Goal: Information Seeking & Learning: Find specific fact

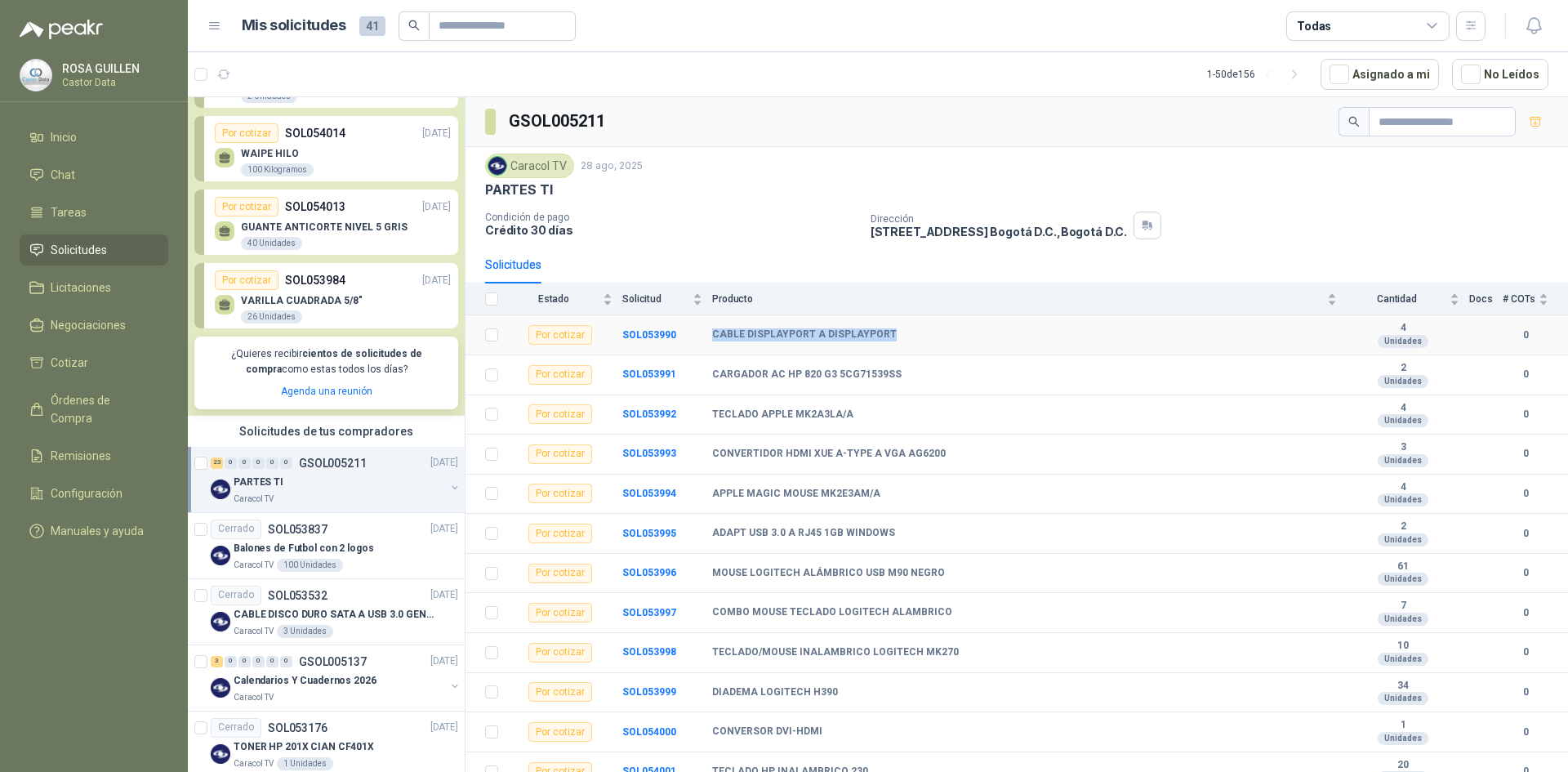
copy tr "CABLE DISPLAYPORT A DISPLAYPORT"
drag, startPoint x: 885, startPoint y: 331, endPoint x: 700, endPoint y: 337, distance: 185.1
click at [699, 339] on tr "Por cotizar SOL053990 CABLE DISPLAYPORT A DISPLAYPORT 4 Unidades 0" at bounding box center [1017, 335] width 1102 height 40
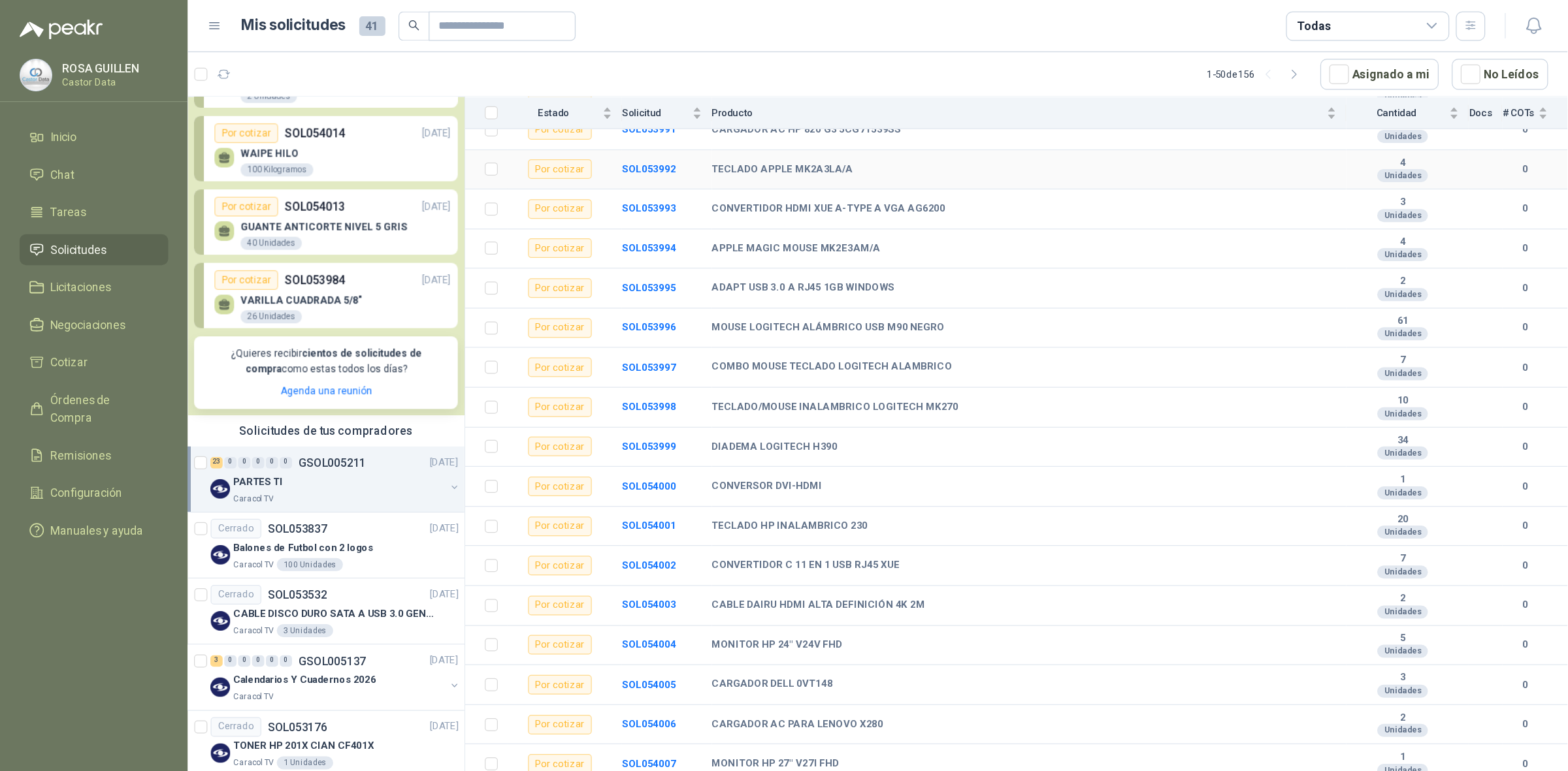
scroll to position [65, 0]
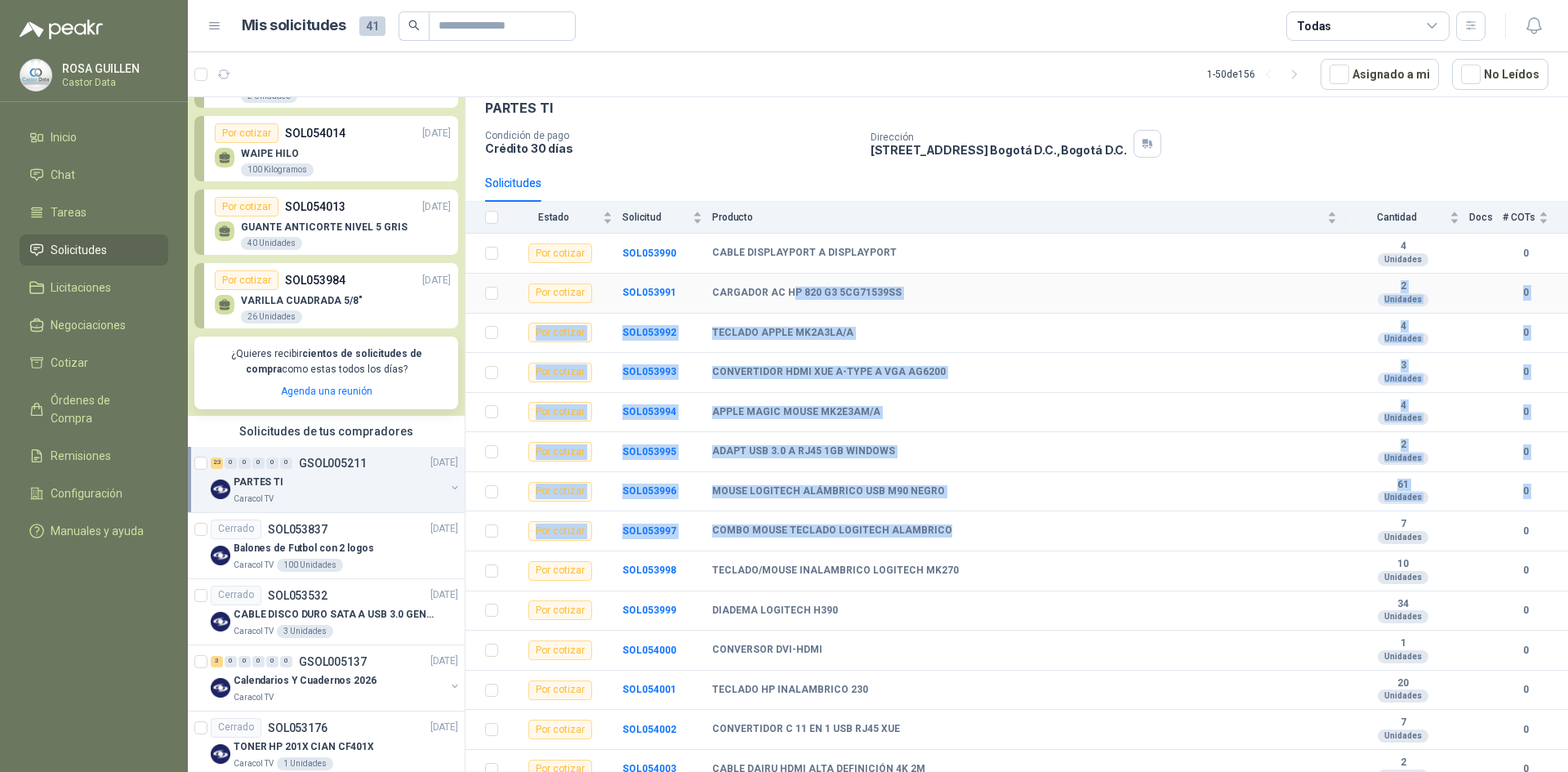
drag, startPoint x: 990, startPoint y: 545, endPoint x: 788, endPoint y: 305, distance: 313.7
click at [788, 305] on tbody "Por cotizar SOL053990 CABLE DISPLAYPORT A DISPLAYPORT 4 Unidades 0 Por cotizar…" at bounding box center [1017, 690] width 1102 height 913
click at [980, 326] on div "TECLADO APPLE MK2A3LA/A" at bounding box center [1025, 333] width 625 height 13
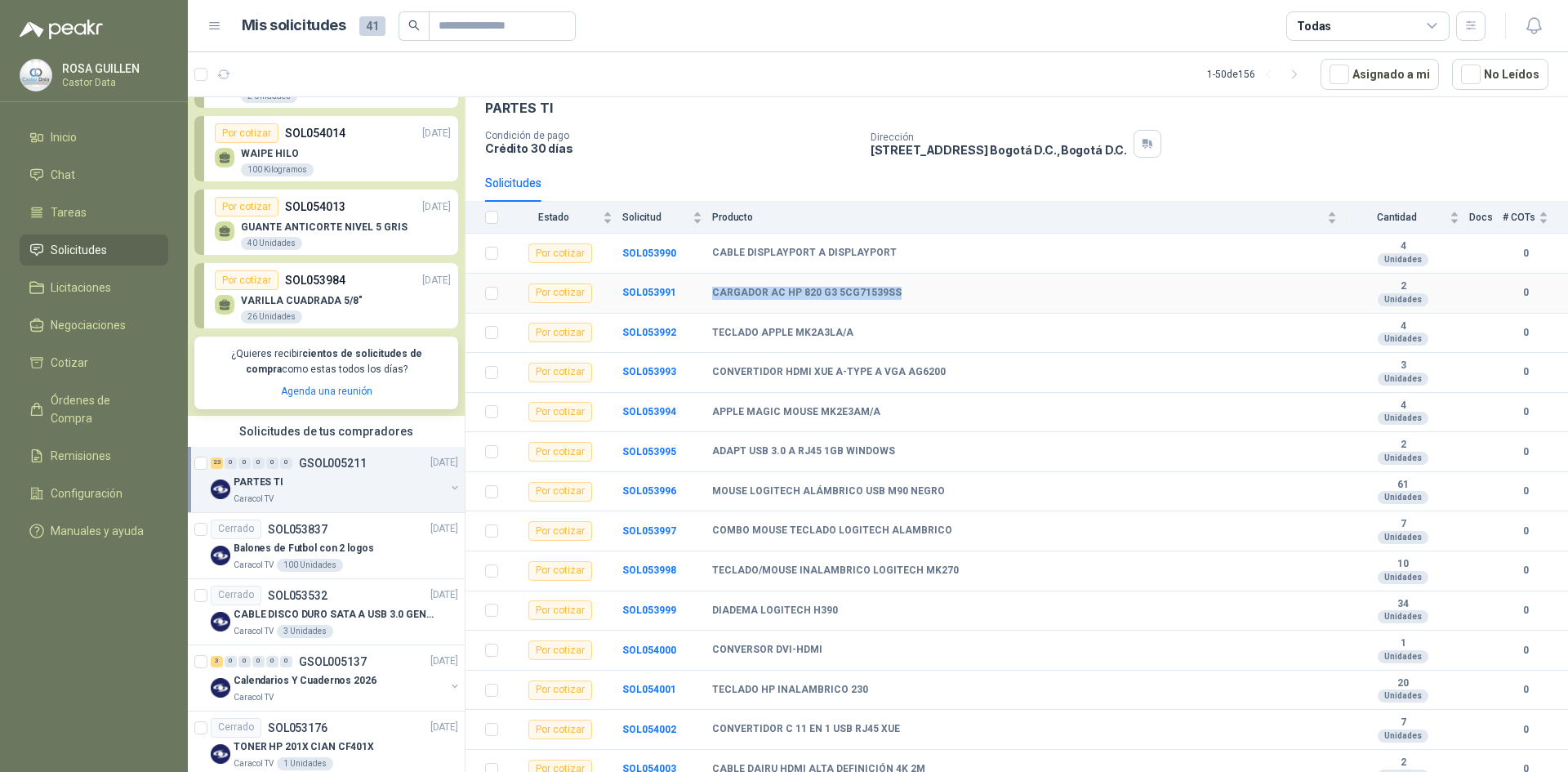
drag, startPoint x: 911, startPoint y: 291, endPoint x: 710, endPoint y: 298, distance: 201.1
click at [710, 298] on tr "Por cotizar SOL053991 CARGADOR AC HP 820 G3 5CG71539SS 2 Unidades 0" at bounding box center [1017, 294] width 1102 height 40
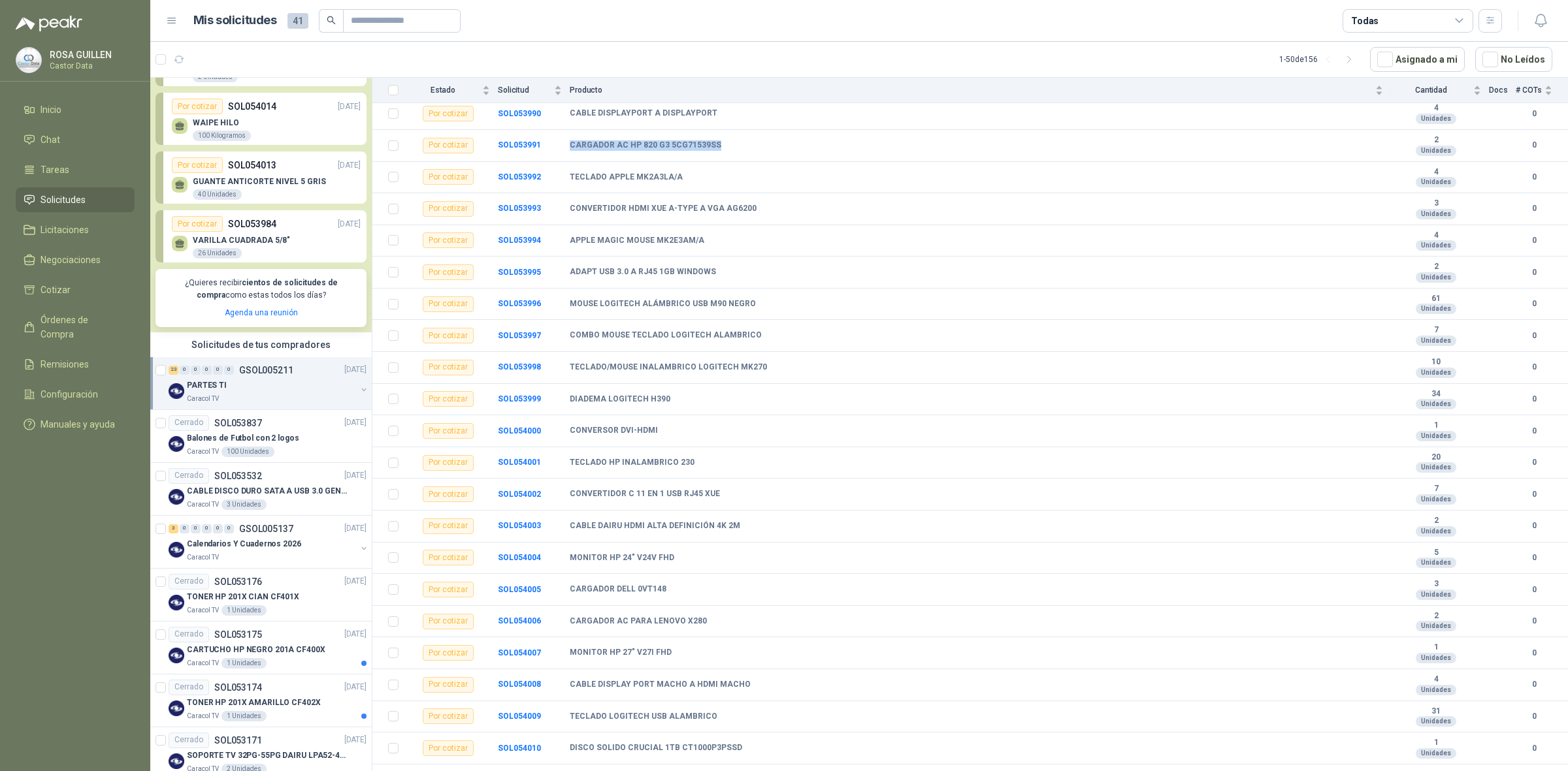
scroll to position [155, 0]
click at [1119, 33] on header "Mis solicitudes 41 Todas" at bounding box center [859, 21] width 1418 height 42
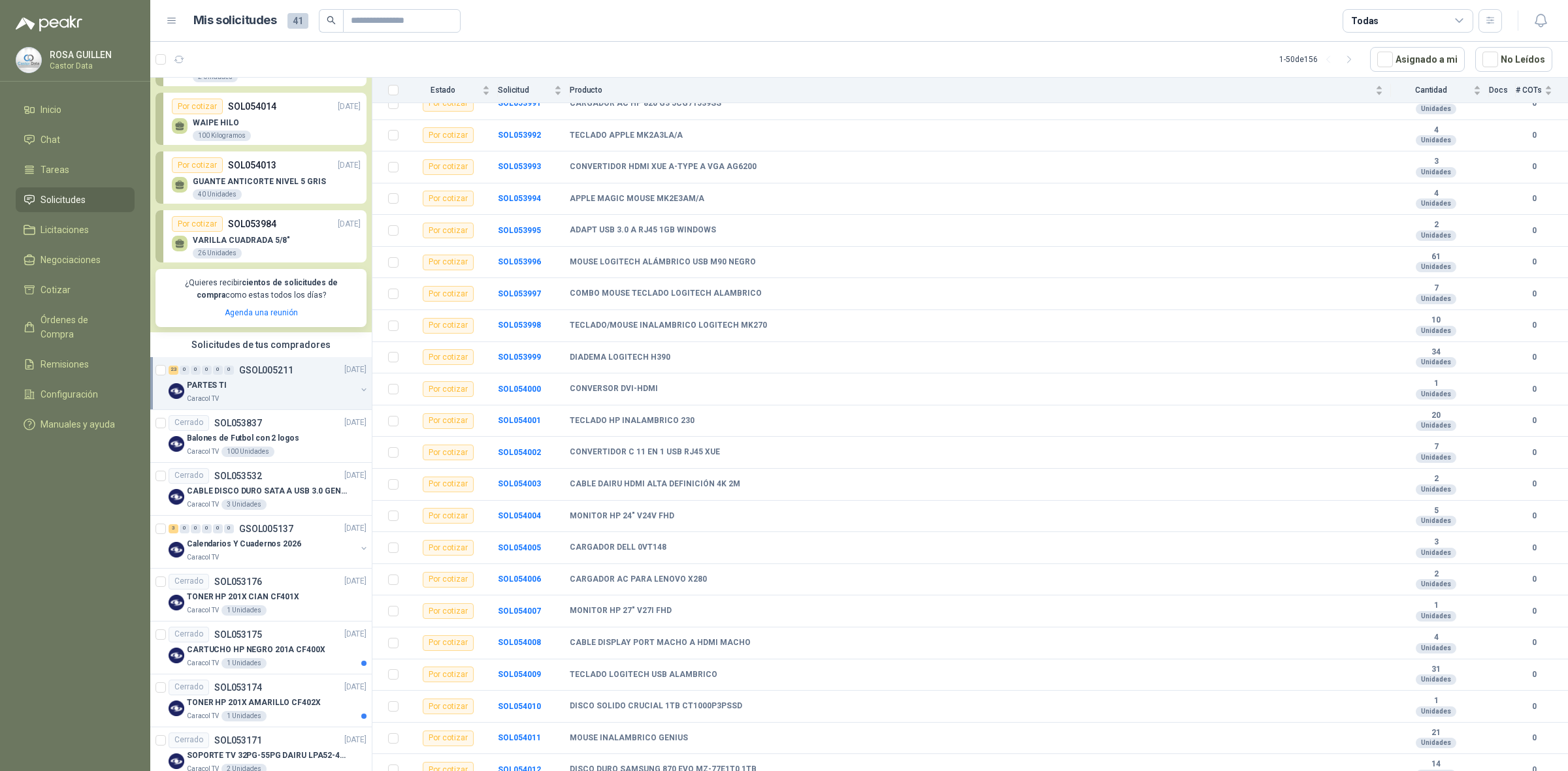
scroll to position [212, 0]
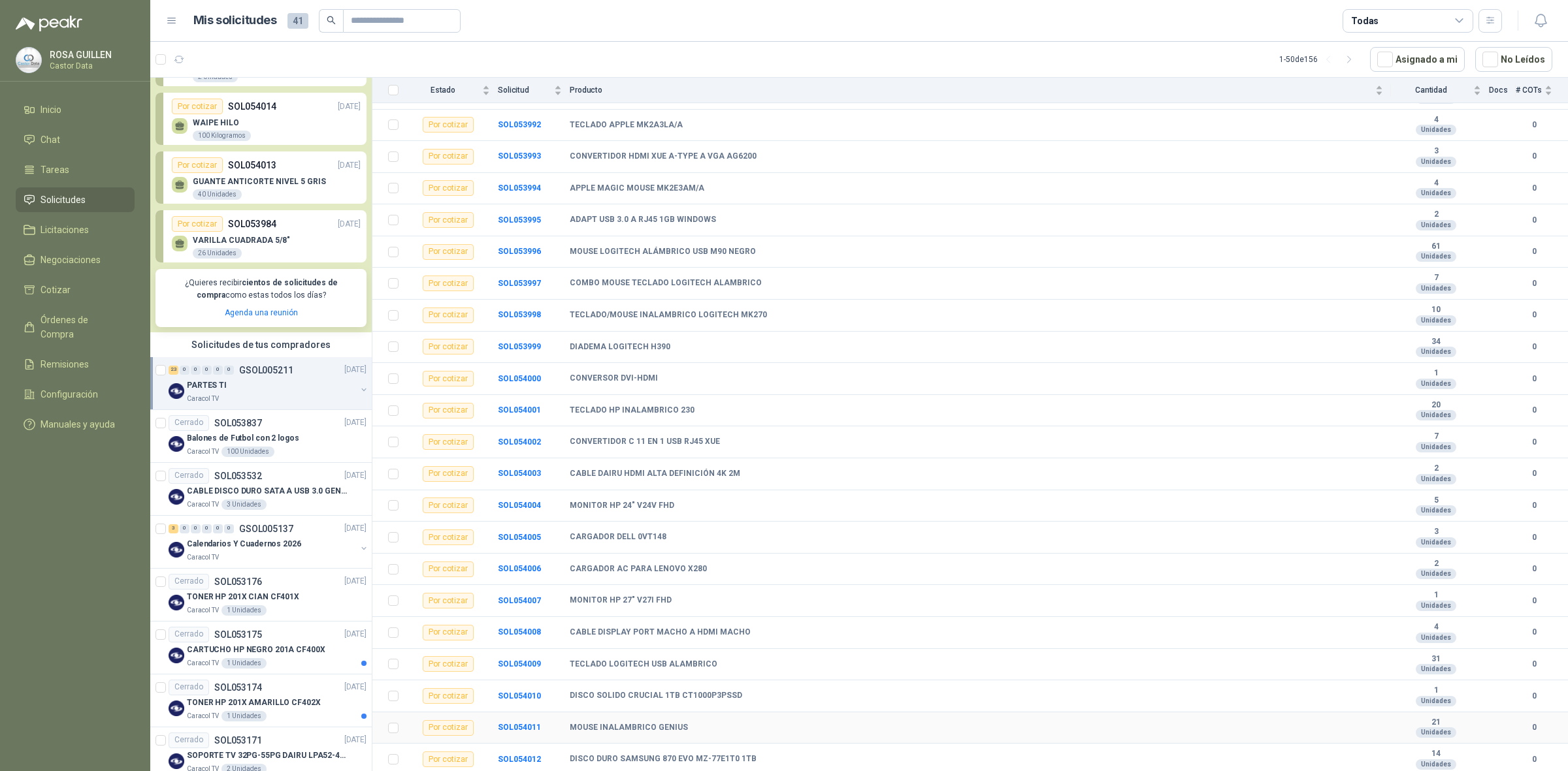
click at [667, 616] on b "MOUSE INALAMBRICO GENIUS" at bounding box center [629, 728] width 118 height 10
copy b "MOUSE INALAMBRICO GENIUS"
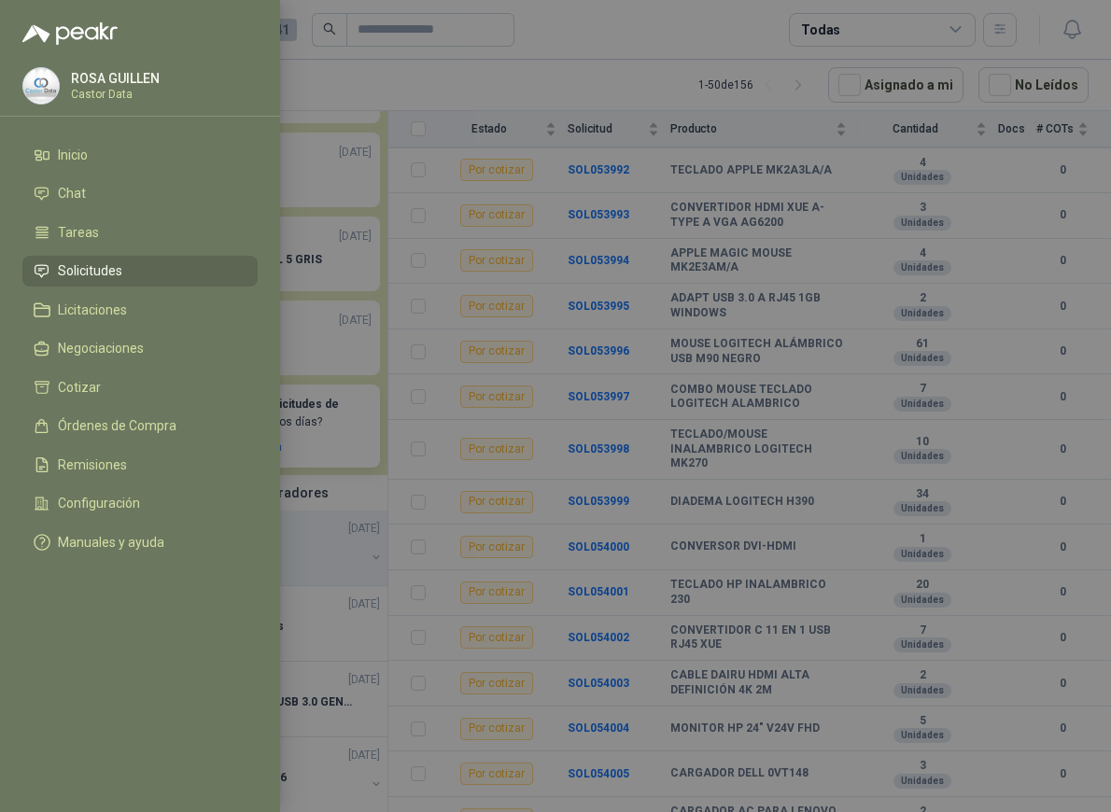
click at [567, 417] on div at bounding box center [555, 406] width 1111 height 812
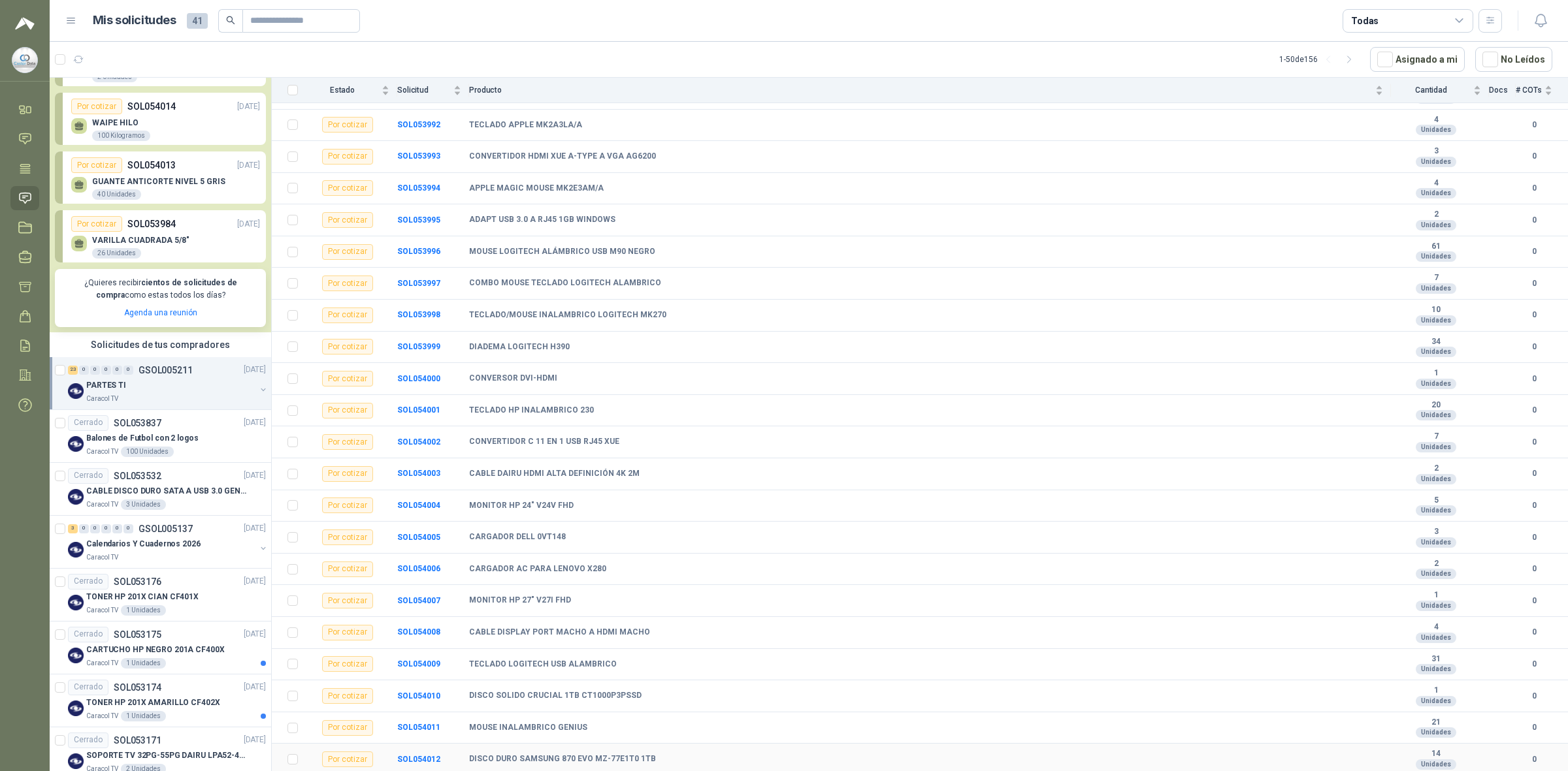
click at [608, 616] on b "DISCO DURO SAMSUNG 870 EVO MZ-77E1T0 1TB" at bounding box center [562, 759] width 187 height 10
copy b "DISCO DURO SAMSUNG 870 EVO MZ-77E1T0 1TB"
click at [834, 304] on td "TECLADO/MOUSE INALAMBRICO LOGITECH MK270" at bounding box center [930, 316] width 922 height 32
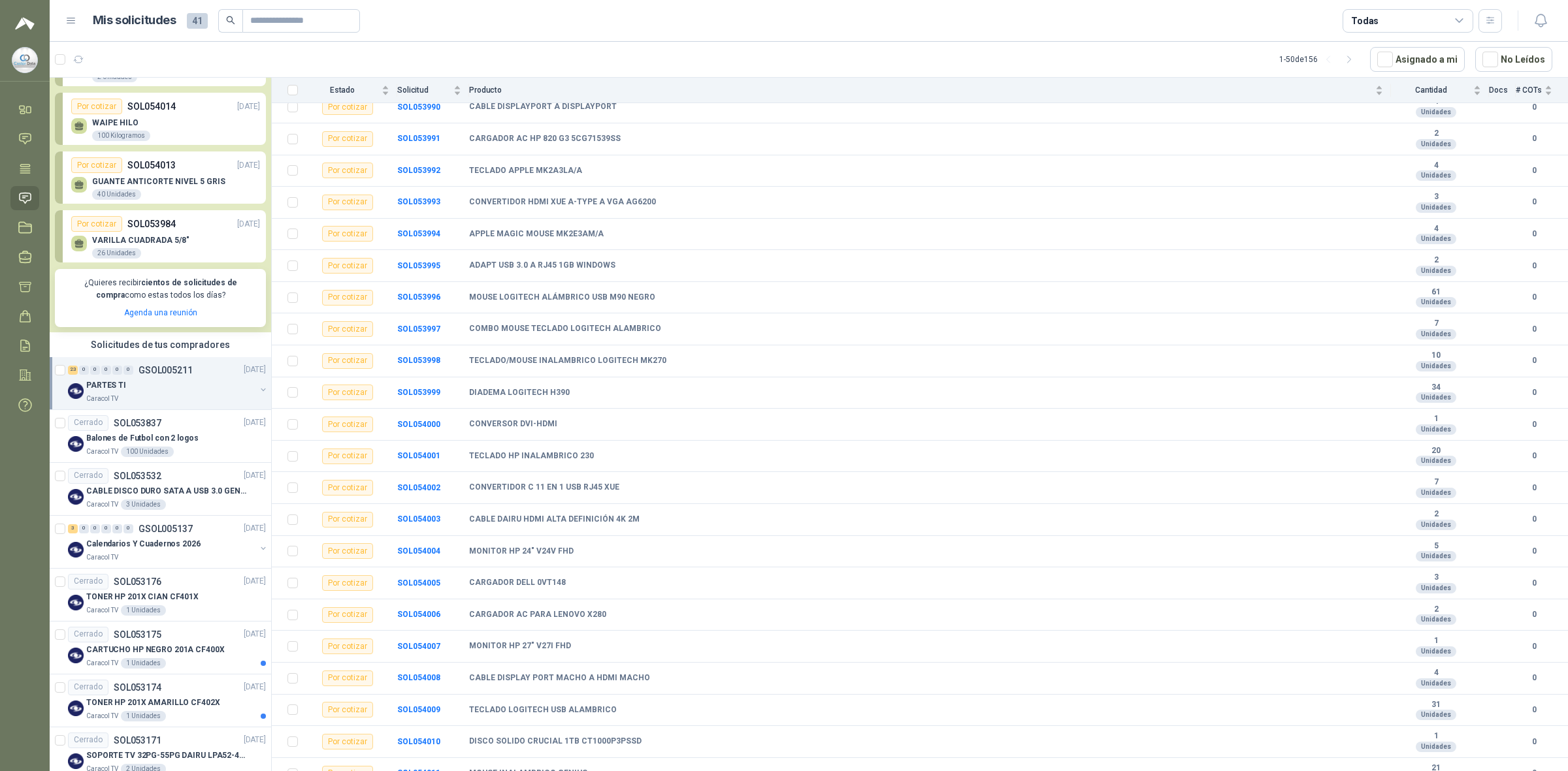
scroll to position [132, 0]
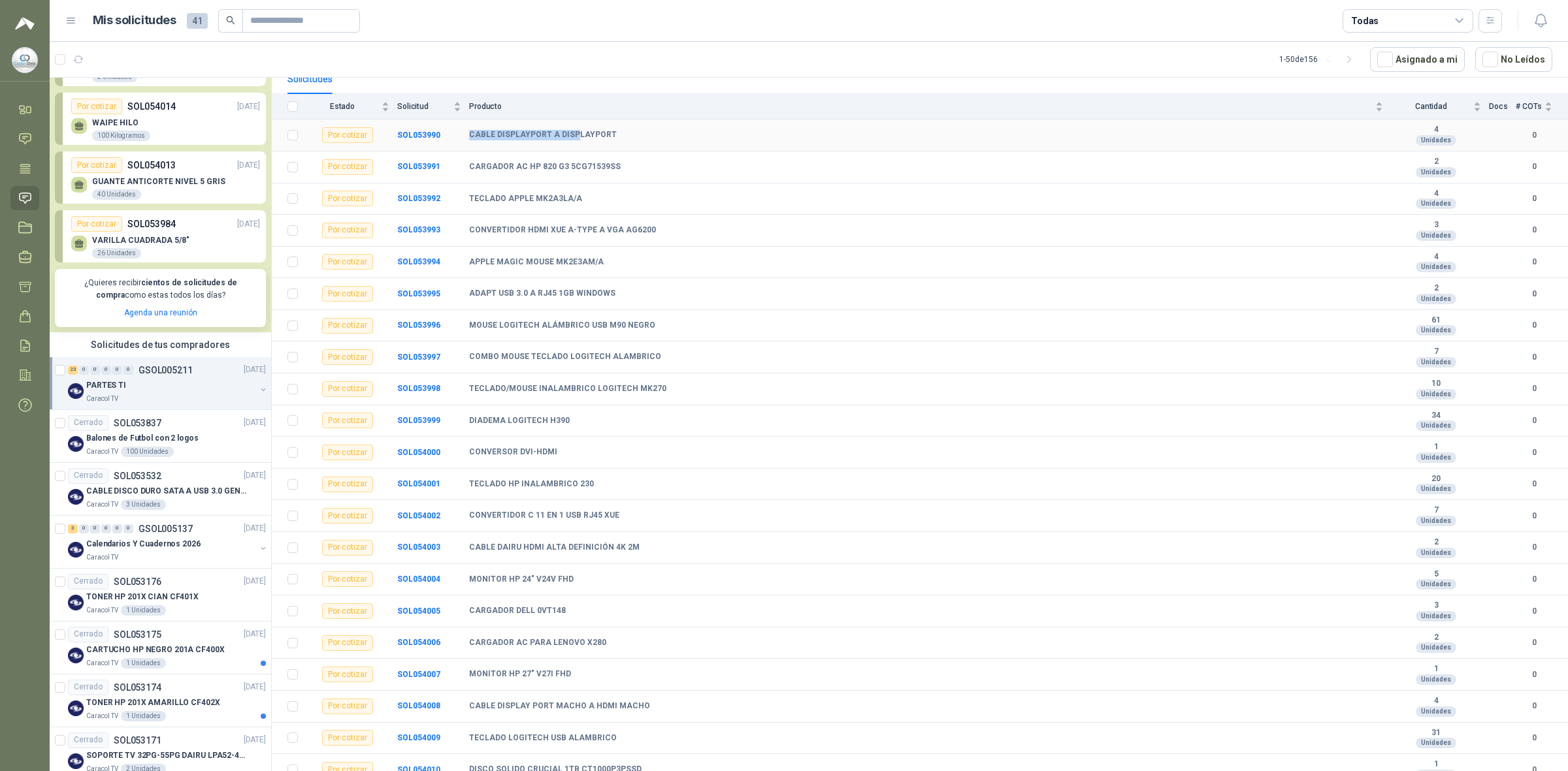
drag, startPoint x: 464, startPoint y: 136, endPoint x: 573, endPoint y: 132, distance: 109.1
click at [573, 132] on tr "Por cotizar SOL053990 CABLE DISPLAYPORT A DISPLAYPORT 4 Unidades 0" at bounding box center [920, 136] width 1296 height 32
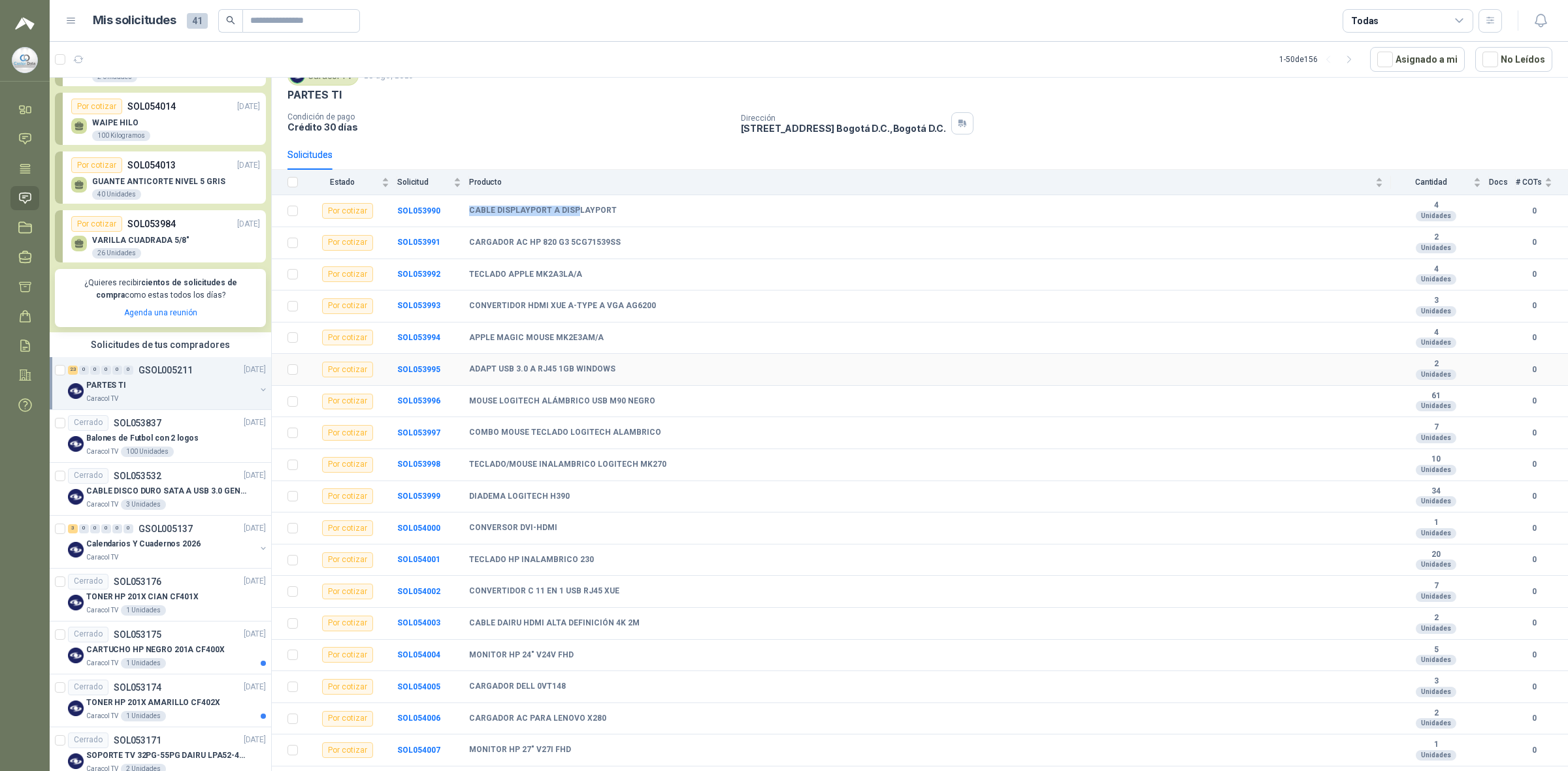
scroll to position [0, 0]
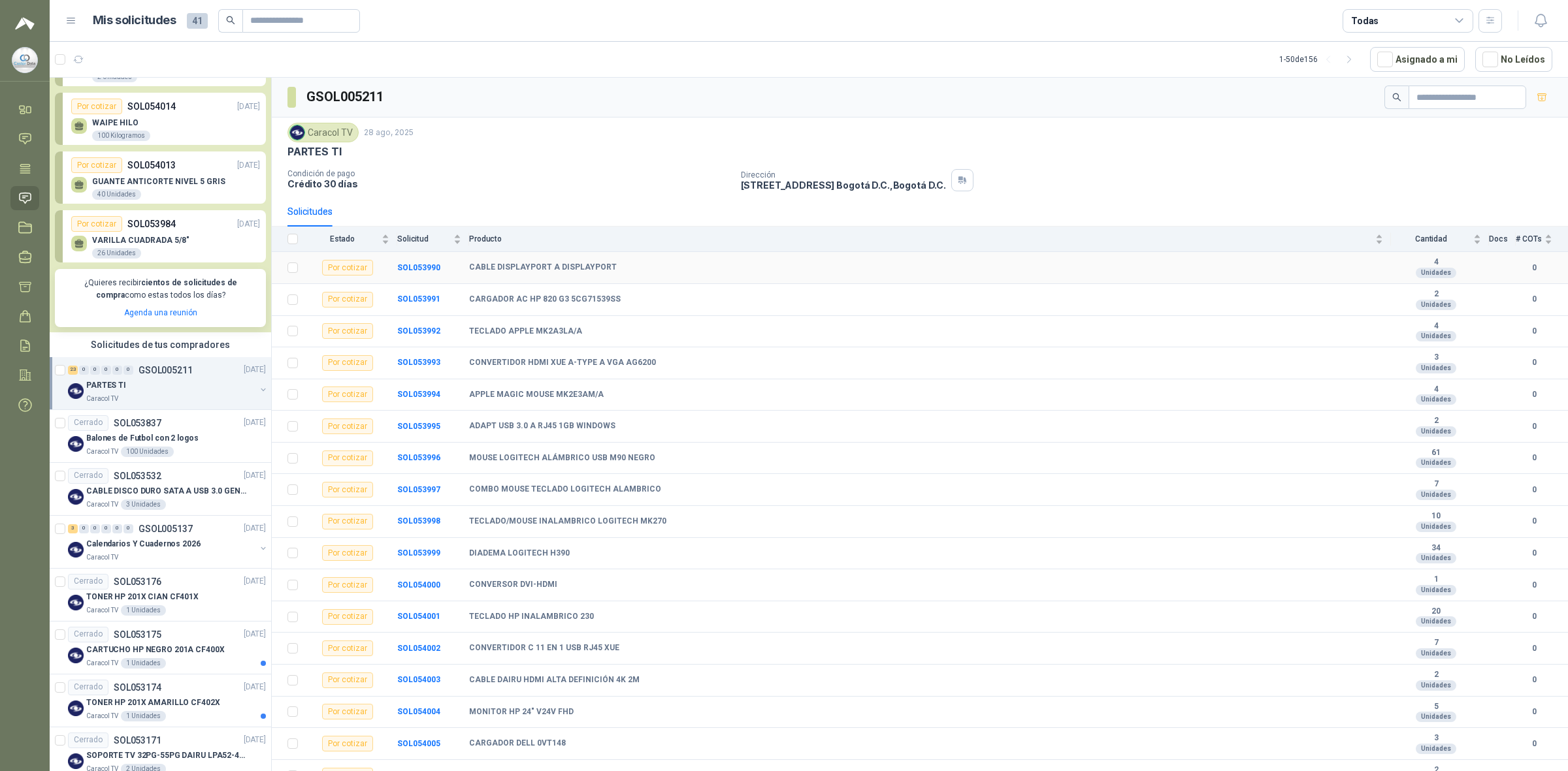
click at [664, 263] on div "CABLE DISPLAYPORT A DISPLAYPORT" at bounding box center [926, 267] width 914 height 10
drag, startPoint x: 1454, startPoint y: 148, endPoint x: 1524, endPoint y: 218, distance: 99.0
click at [1254, 148] on div "PARTES TI" at bounding box center [920, 152] width 1265 height 14
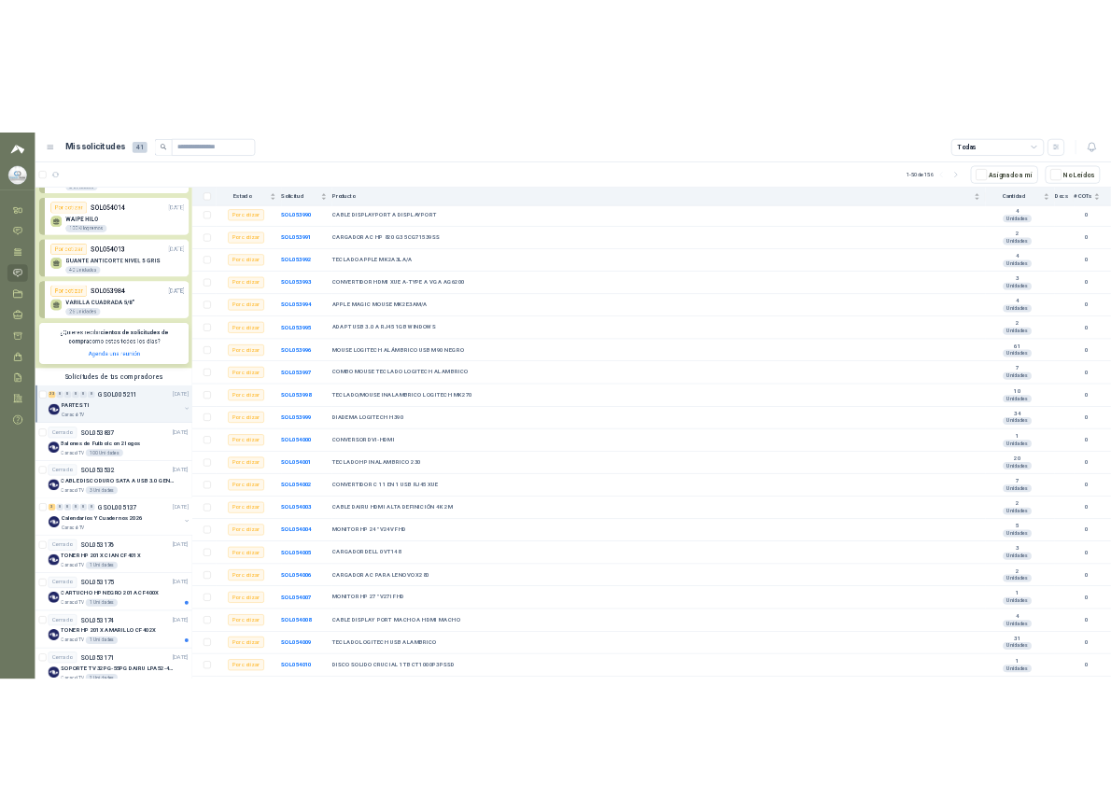
scroll to position [222, 0]
